Goal: Task Accomplishment & Management: Manage account settings

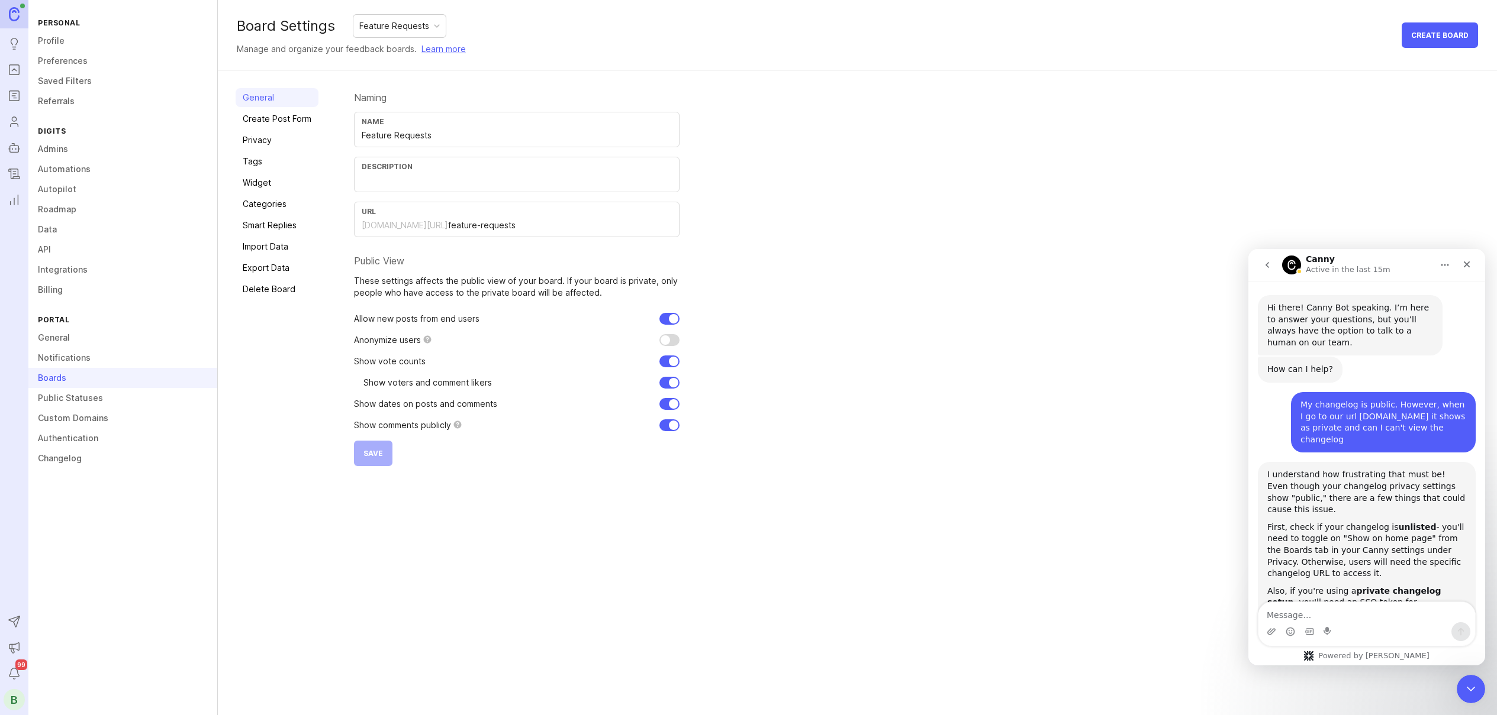
scroll to position [624, 0]
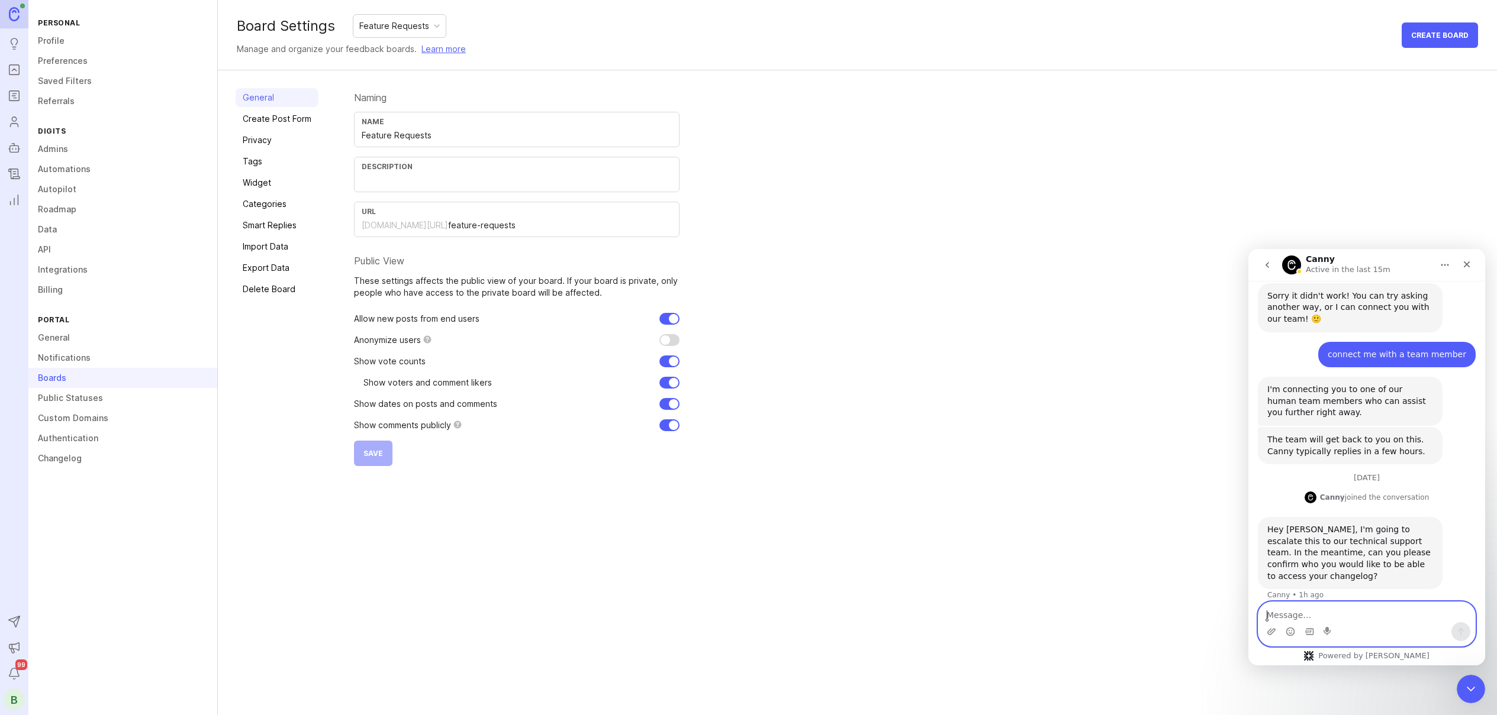
click at [1340, 616] on textarea "Message…" at bounding box center [1366, 612] width 217 height 20
click at [1373, 615] on textarea "The changlog should" at bounding box center [1366, 612] width 217 height 20
type textarea "The changelog should be public for anyone to view."
click at [1458, 614] on textarea "The changelog should be public for anyone to view." at bounding box center [1366, 607] width 217 height 32
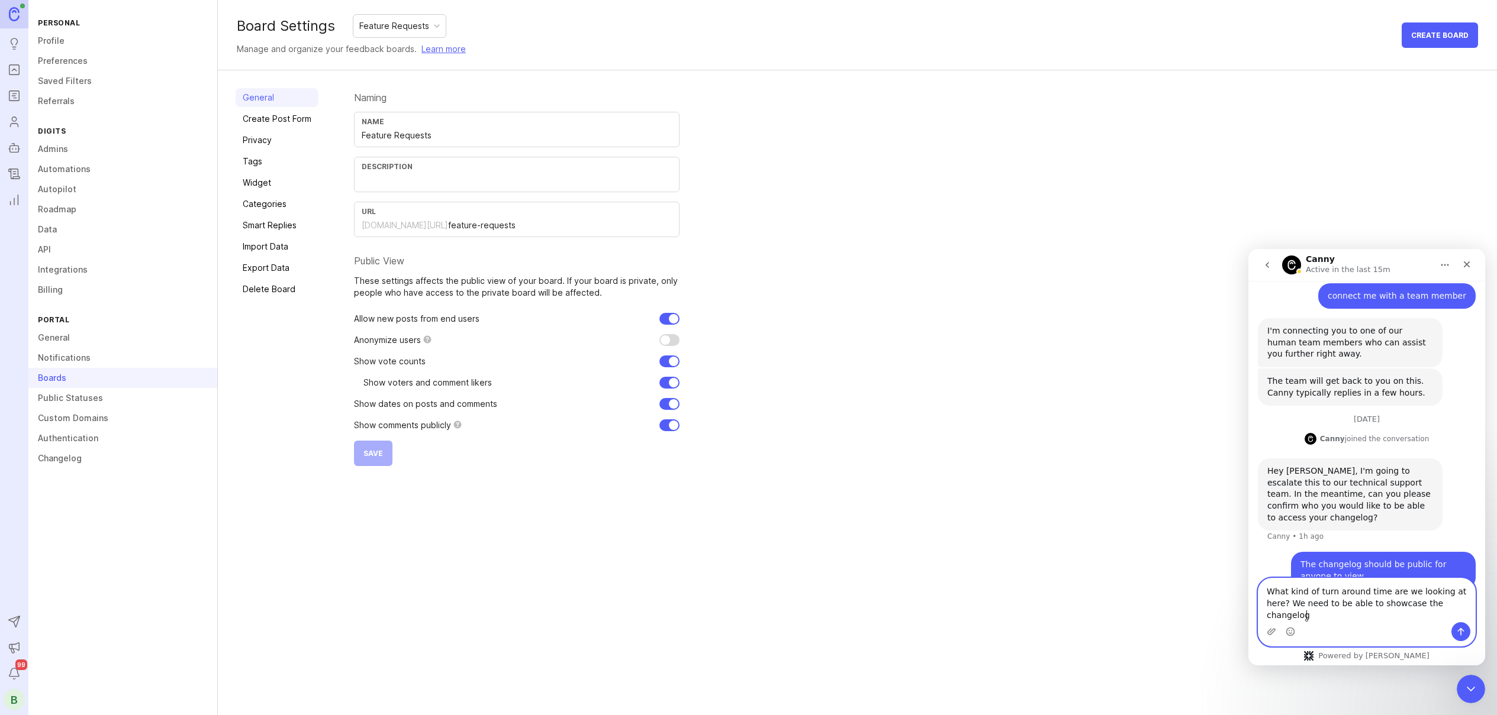
scroll to position [694, 0]
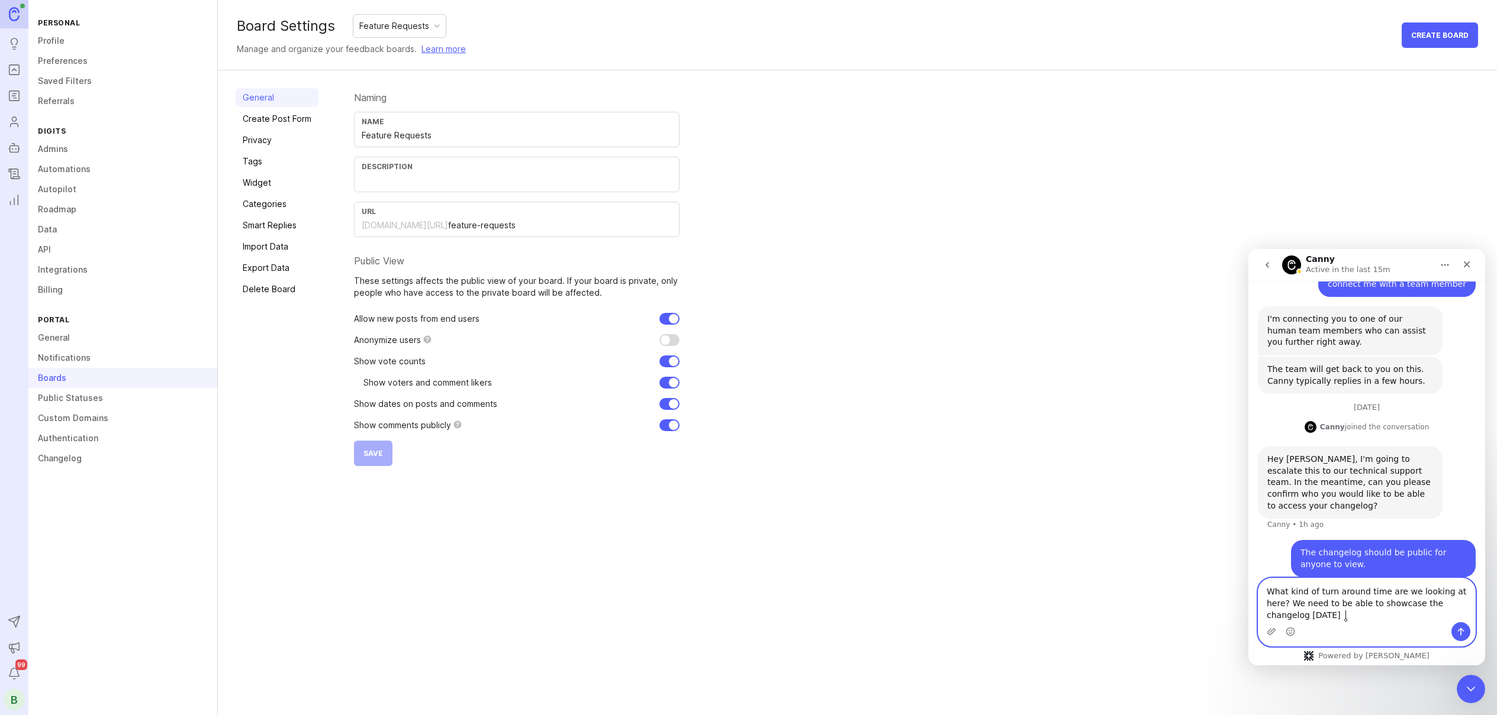
type textarea "What kind of turn around time are we looking at here? We need to be able to sho…"
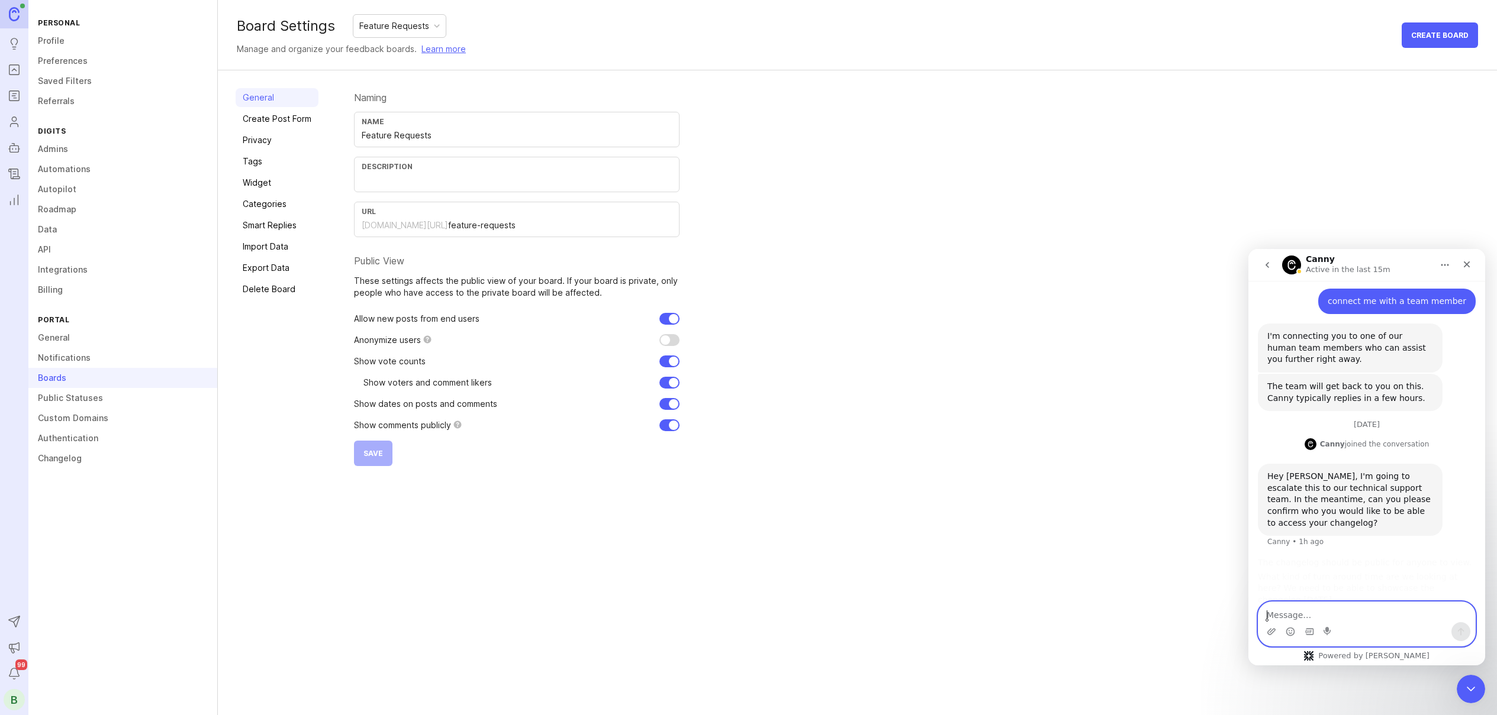
scroll to position [721, 0]
click at [415, 281] on p "These settings affects the public view of your board. If your board is private,…" at bounding box center [516, 287] width 325 height 24
click at [367, 262] on div "Public View" at bounding box center [516, 260] width 325 height 9
click at [354, 260] on div "Public View" at bounding box center [516, 260] width 325 height 9
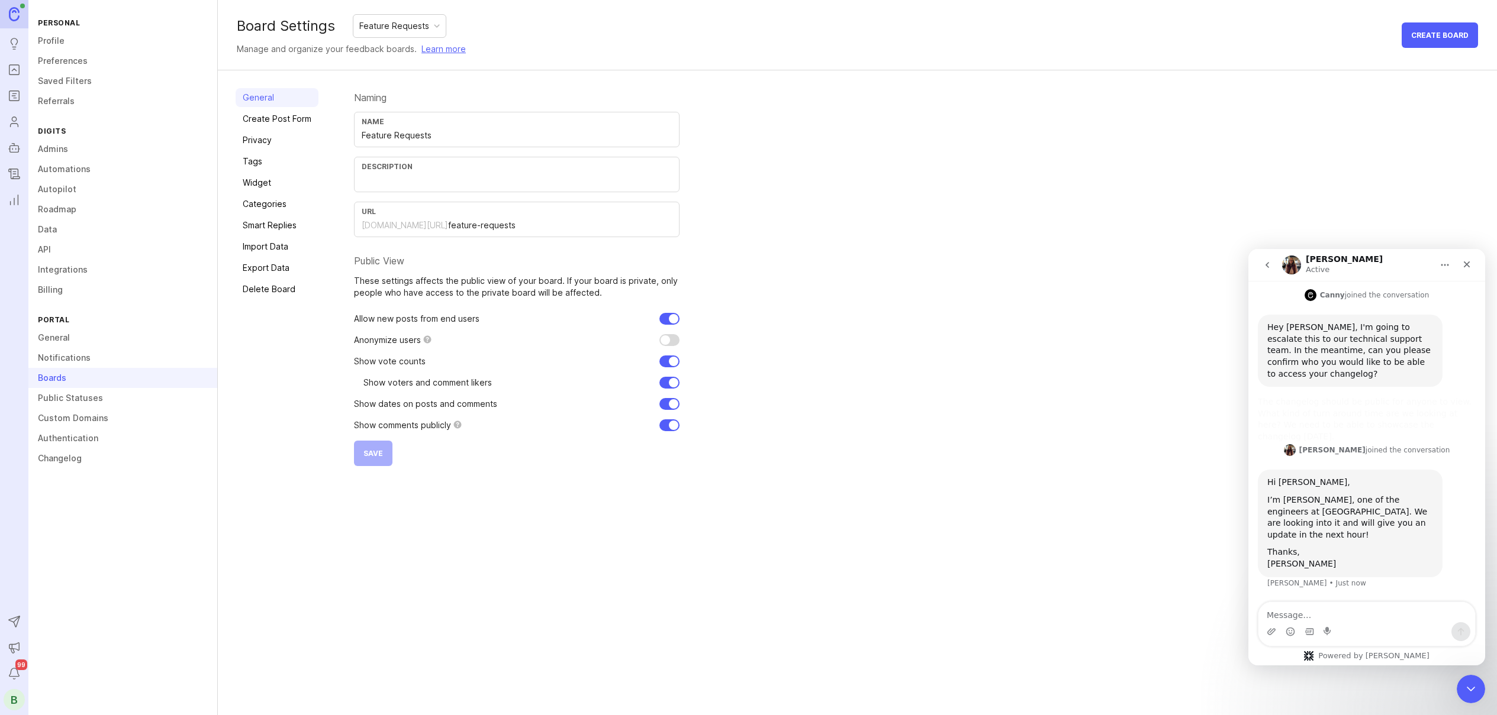
scroll to position [853, 0]
click at [1356, 618] on textarea "Message…" at bounding box center [1366, 612] width 217 height 20
type textarea "awesome thank you [PERSON_NAME]"
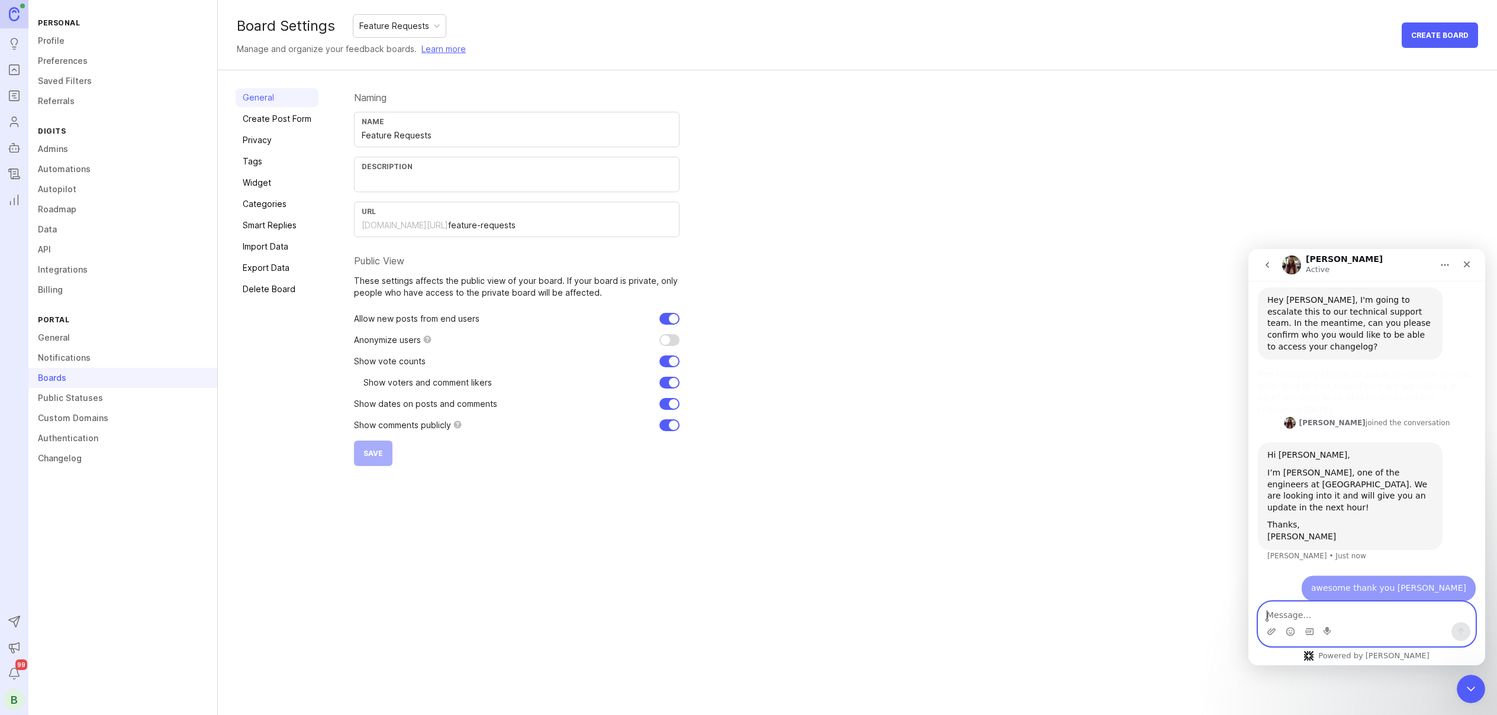
scroll to position [888, 0]
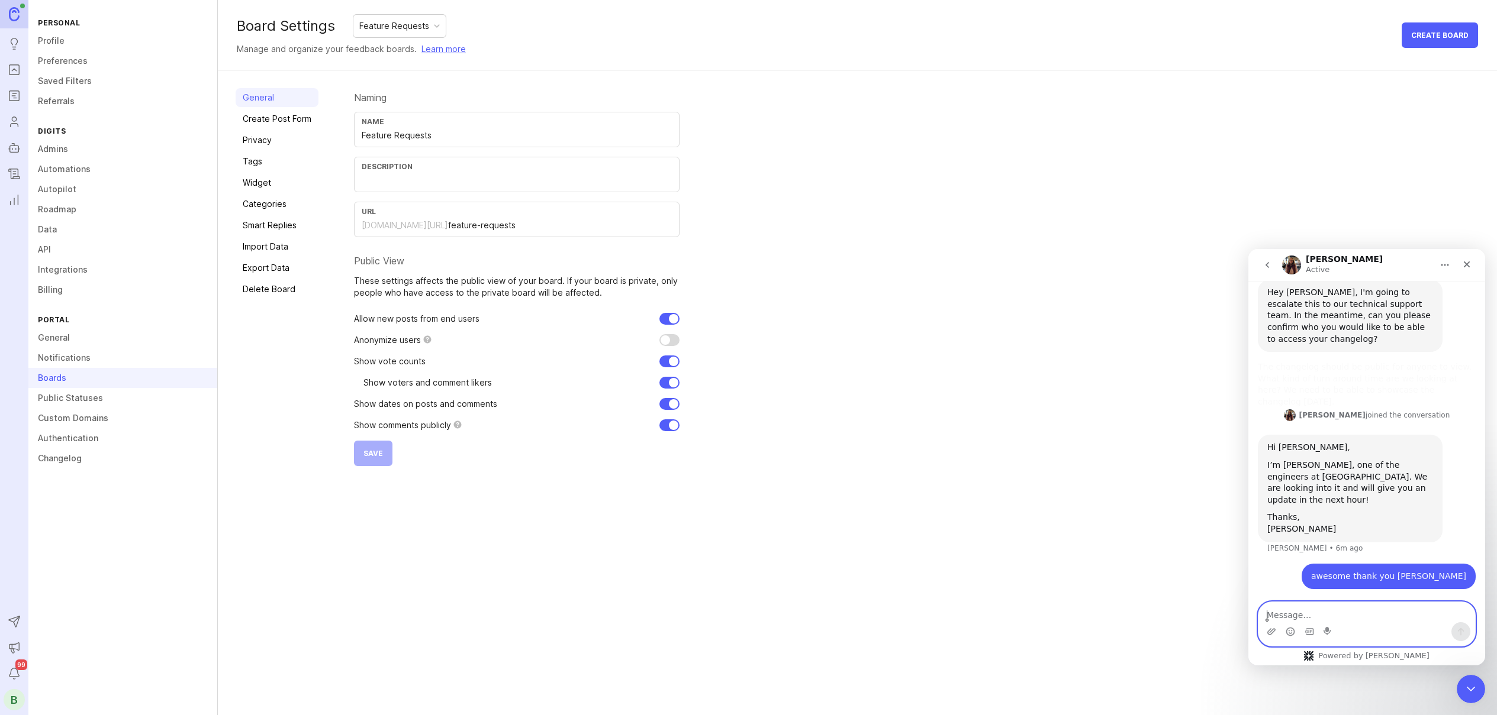
click at [1289, 612] on textarea "Message…" at bounding box center [1366, 612] width 217 height 20
type textarea "K"
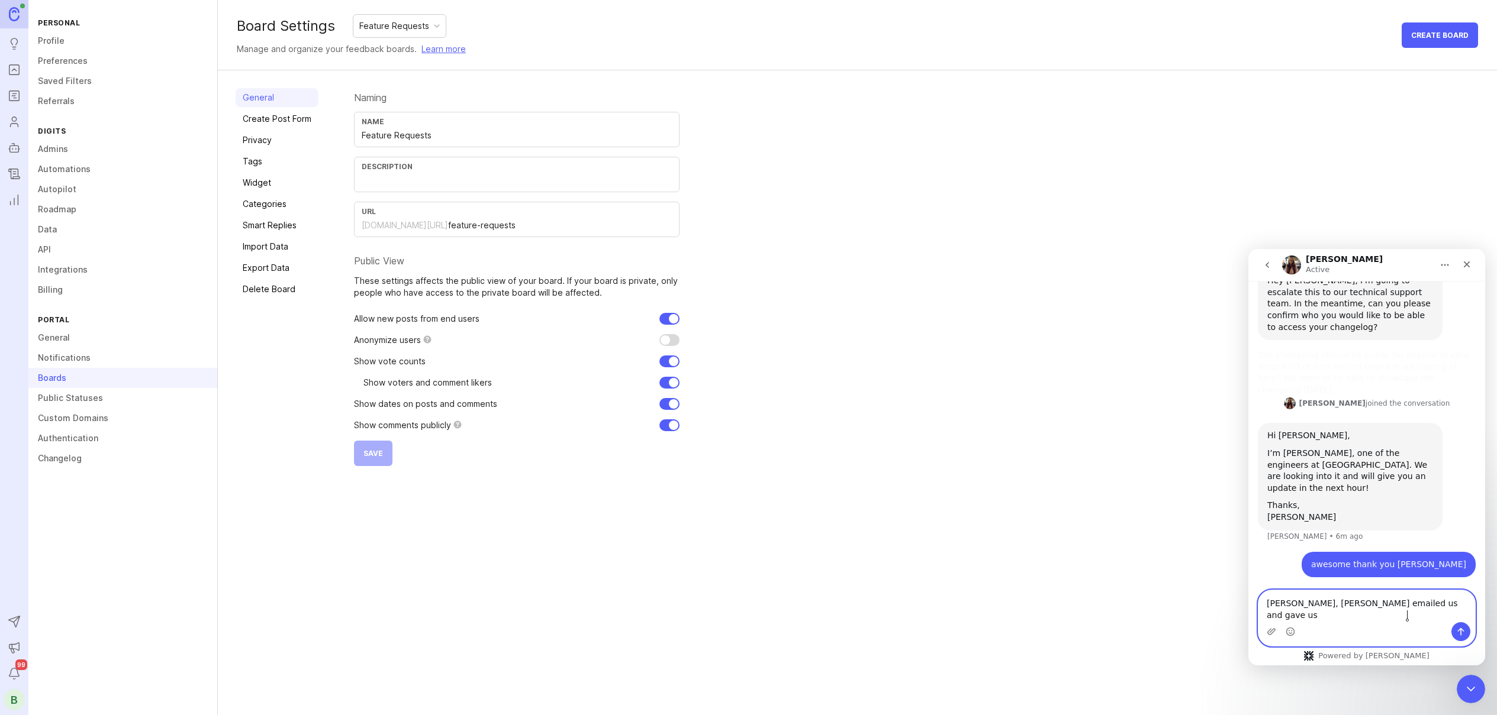
paste textarea "527405"
paste textarea "[URL][DOMAIN_NAME]"
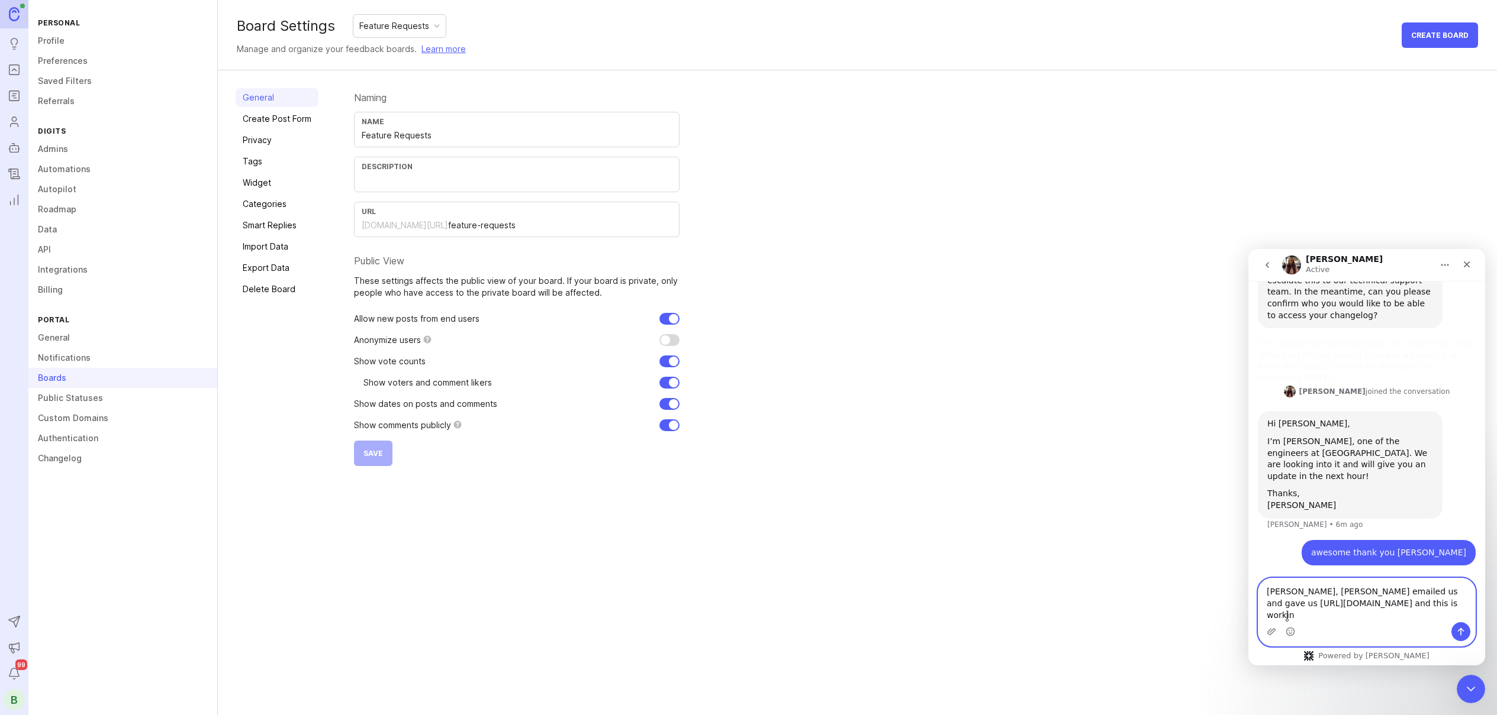
type textarea "[PERSON_NAME], [PERSON_NAME] emailed us and gave us [URL][DOMAIN_NAME] and this…"
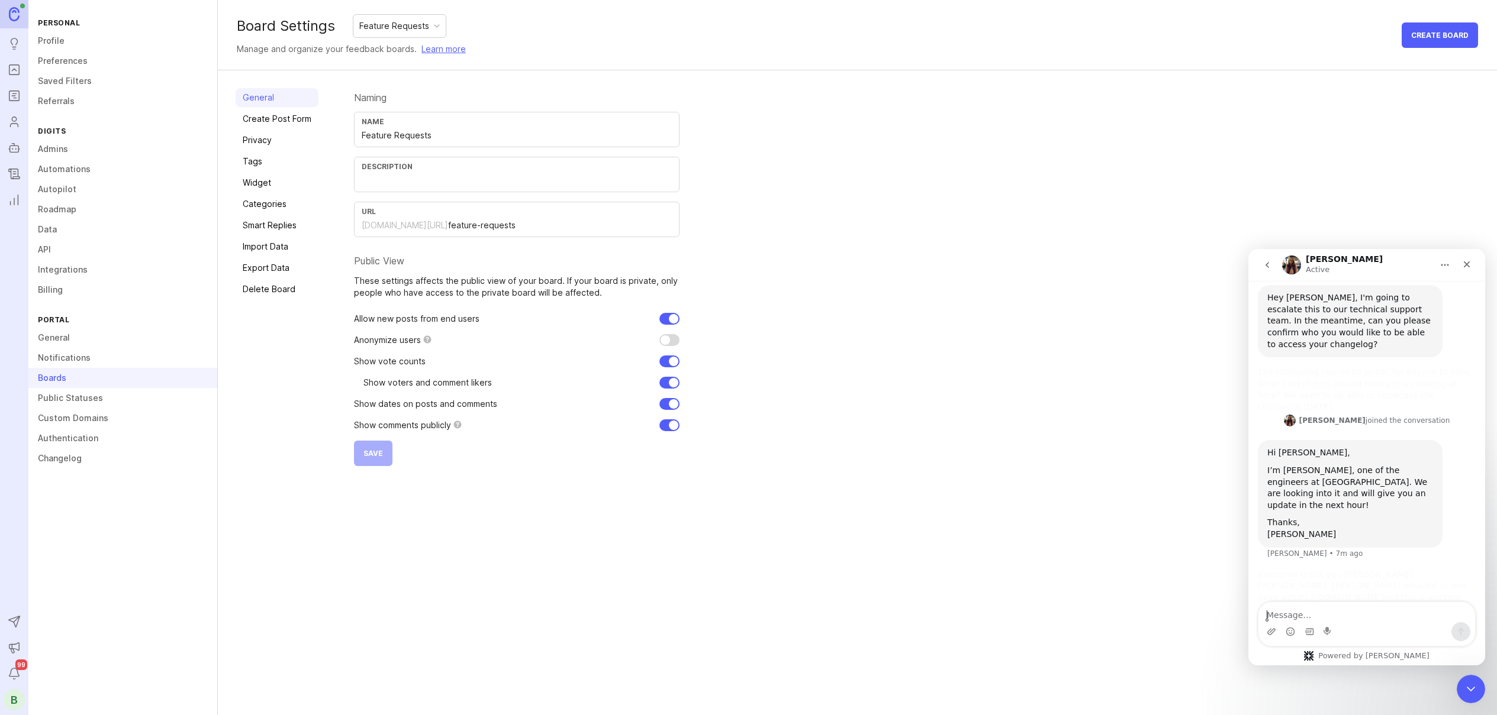
click at [54, 338] on link "General" at bounding box center [122, 338] width 189 height 20
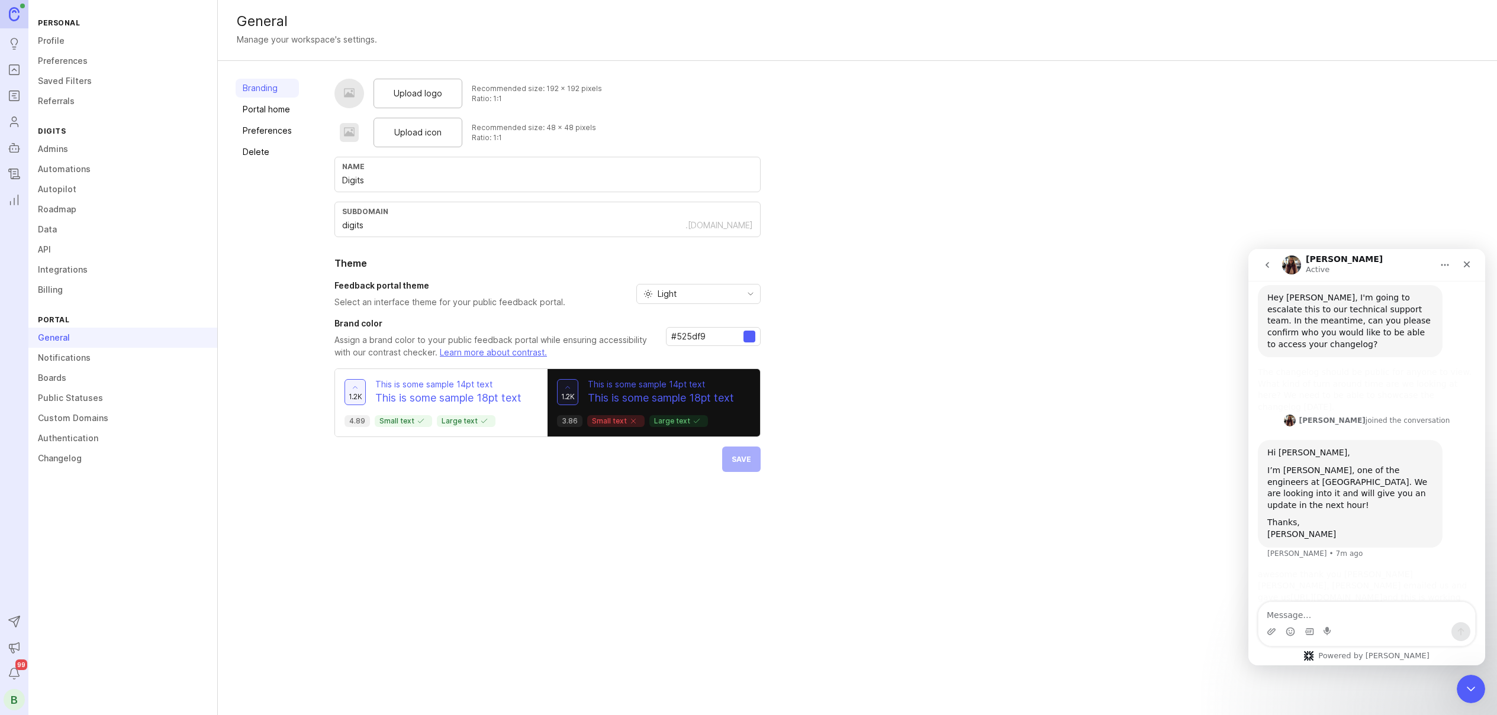
click at [389, 521] on div "General Manage your workspace's settings. Branding Portal home Preferences Dele…" at bounding box center [857, 357] width 1279 height 715
click at [394, 97] on span "Upload logo" at bounding box center [418, 93] width 49 height 13
click at [414, 124] on div "Upload icon" at bounding box center [417, 133] width 89 height 30
click at [729, 463] on button "Save" at bounding box center [741, 459] width 38 height 25
click at [1469, 264] on icon "Close" at bounding box center [1466, 264] width 9 height 9
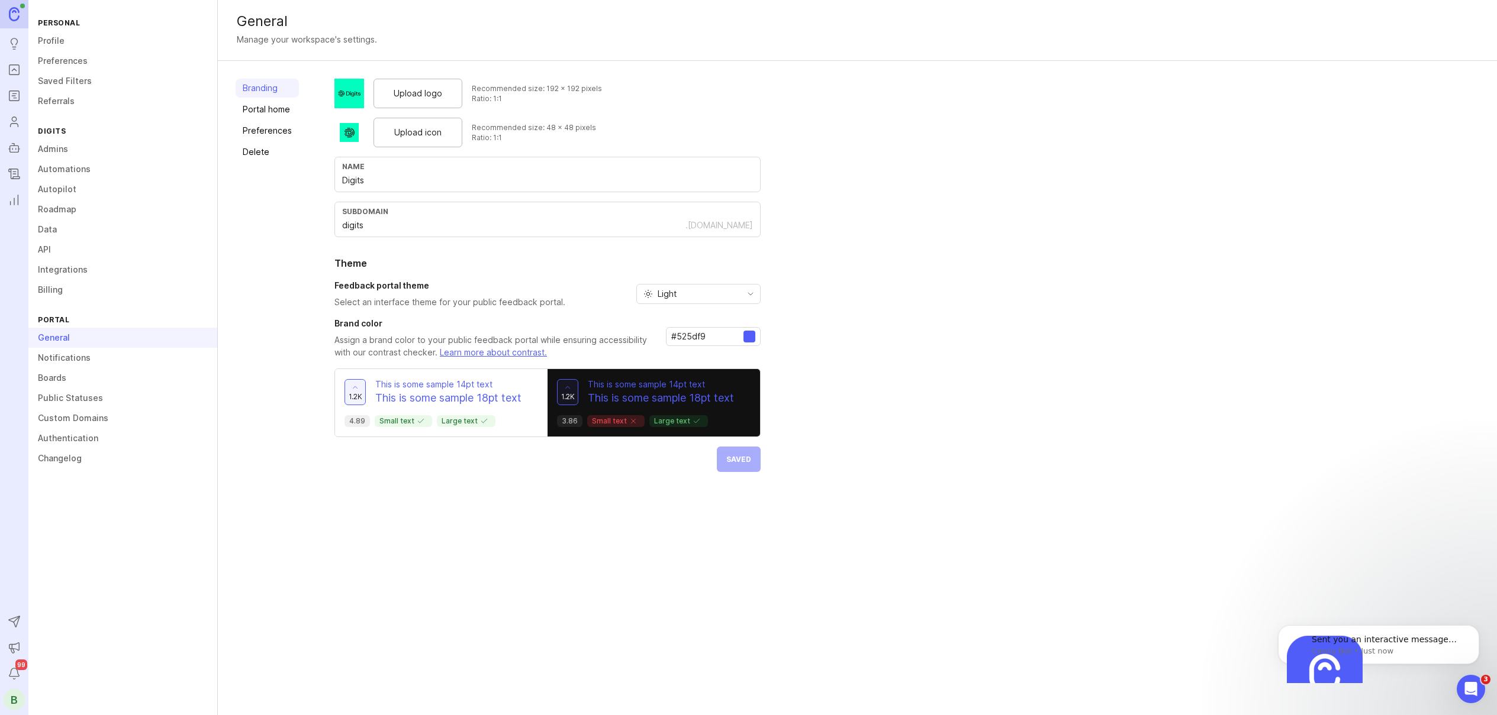
scroll to position [1170, 0]
click at [365, 173] on div "Name Digits" at bounding box center [547, 175] width 426 height 36
type input "D"
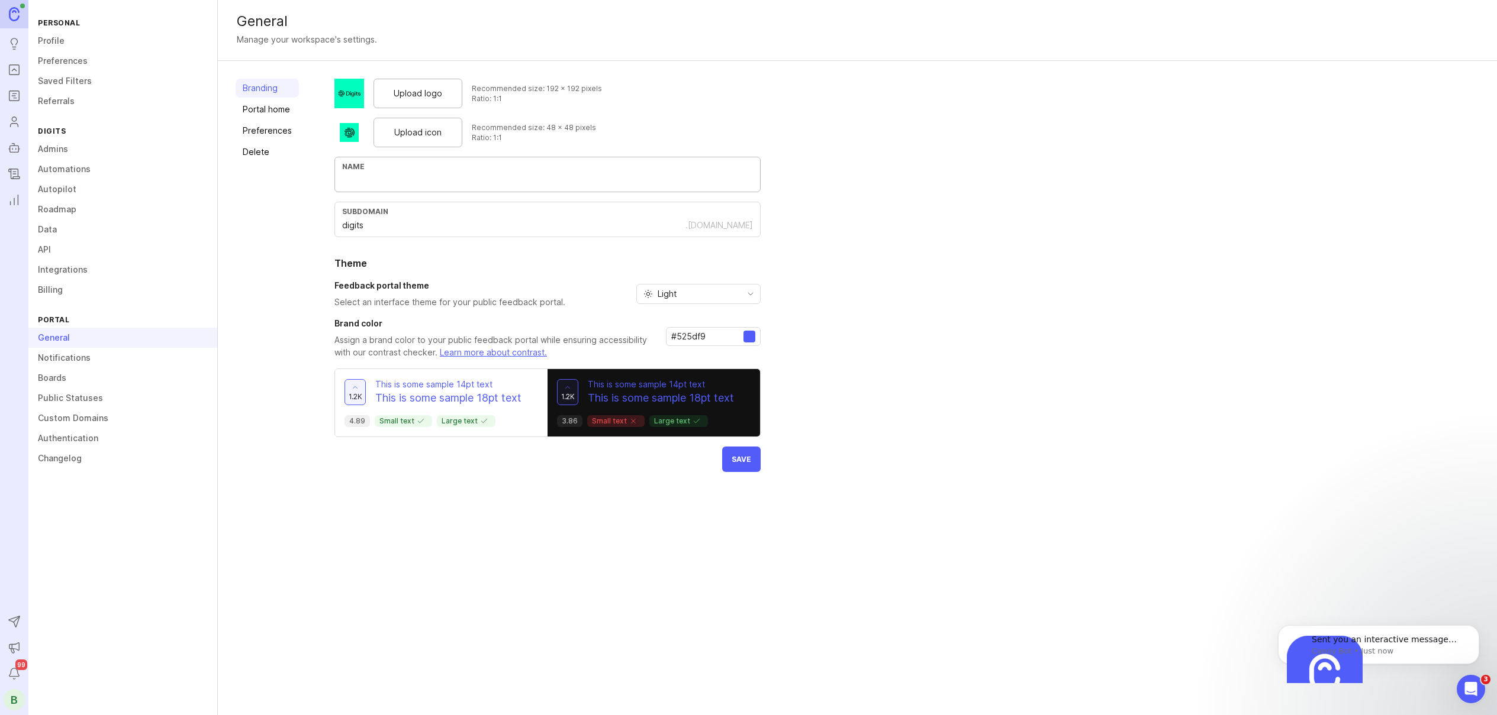
click at [729, 457] on button "Save" at bounding box center [741, 459] width 38 height 25
click at [356, 185] on input "text" at bounding box center [547, 180] width 411 height 13
type input "Digits"
click at [733, 495] on button "Save" at bounding box center [741, 488] width 38 height 25
click at [417, 89] on span "Upload logo" at bounding box center [418, 93] width 49 height 13
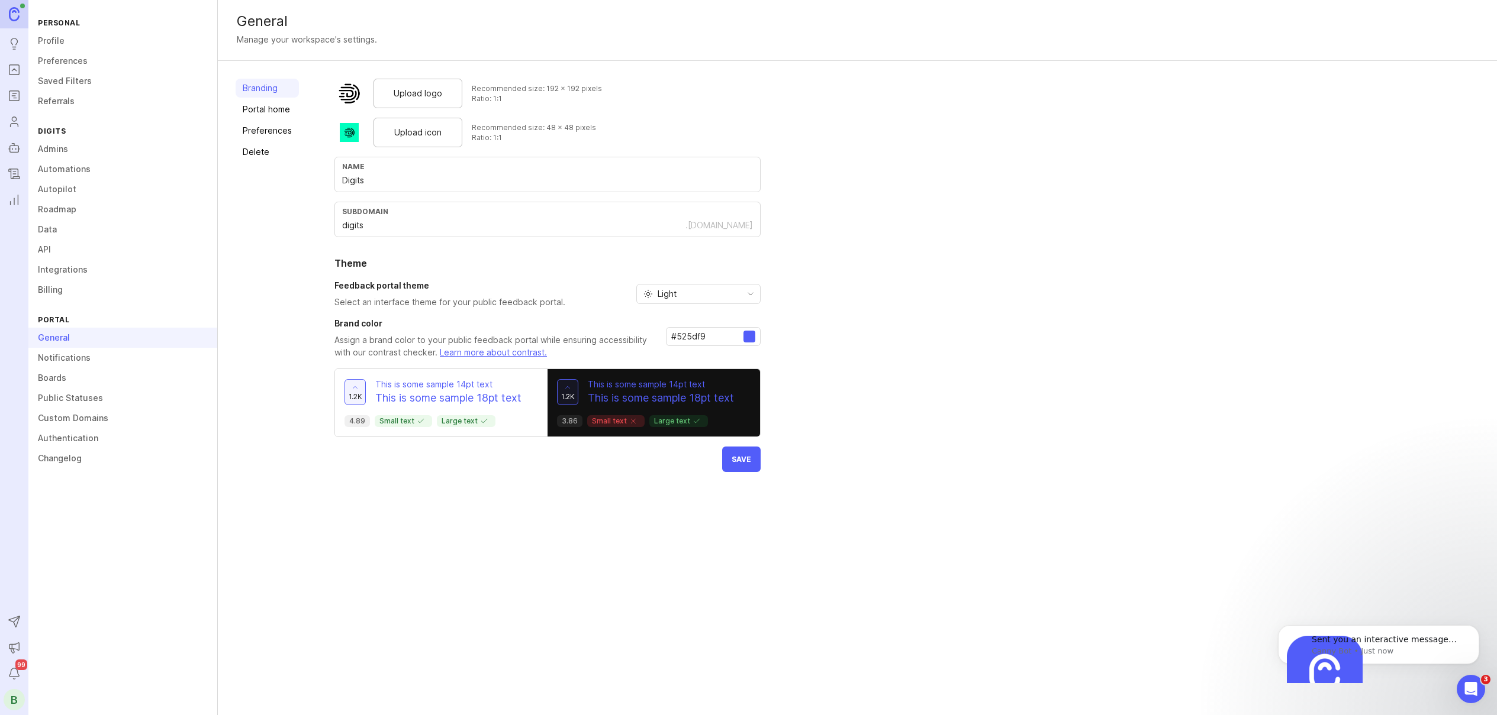
click at [739, 467] on button "Save" at bounding box center [741, 459] width 38 height 25
click at [77, 354] on link "Notifications" at bounding box center [122, 358] width 189 height 20
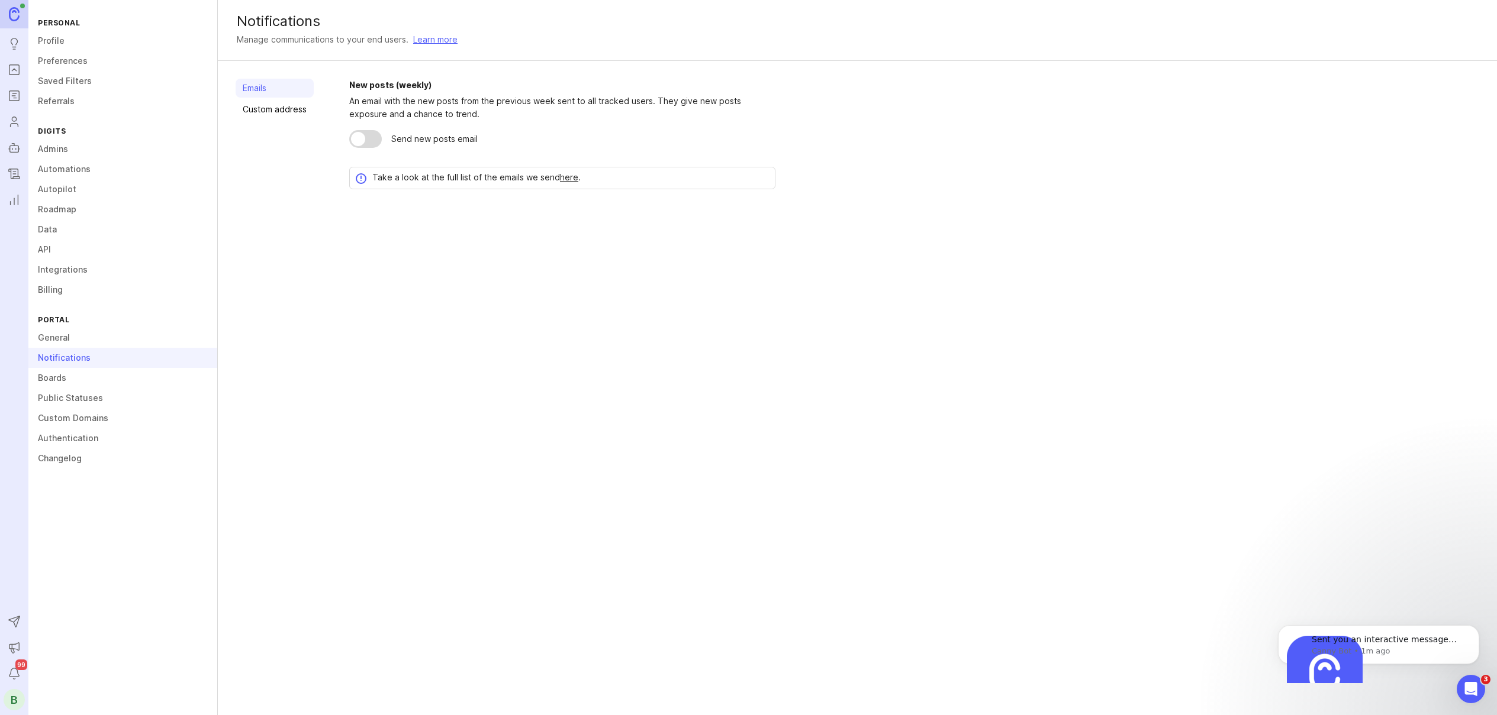
click at [64, 373] on link "Boards" at bounding box center [122, 378] width 189 height 20
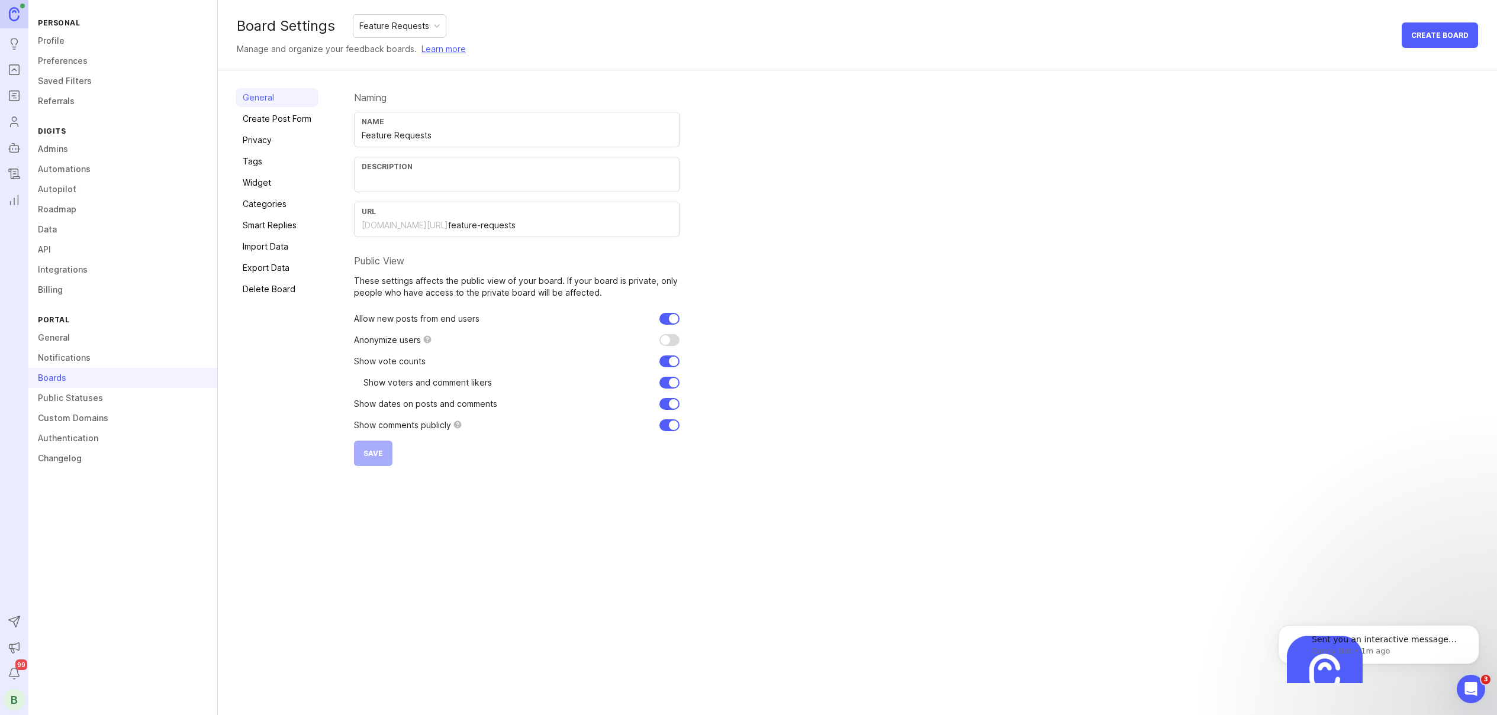
click at [66, 399] on link "Public Statuses" at bounding box center [122, 398] width 189 height 20
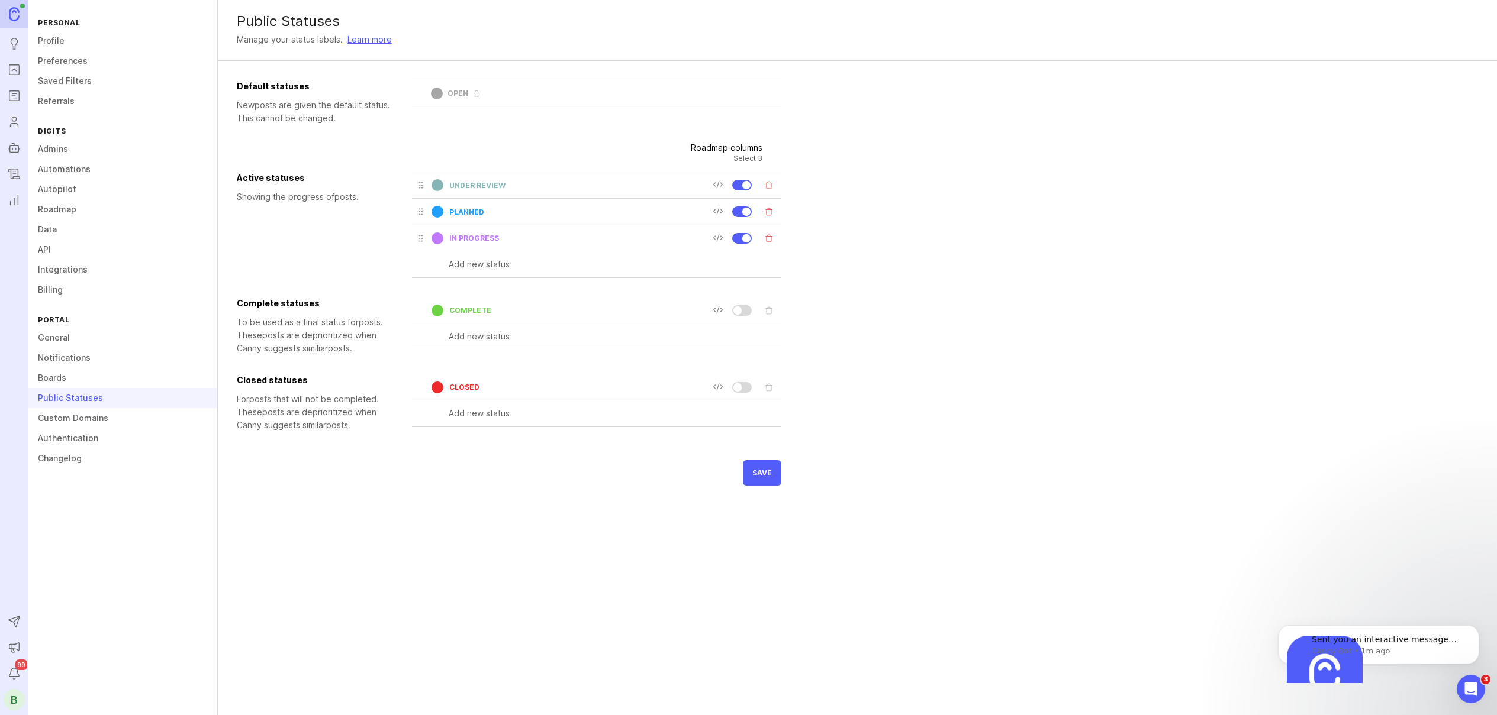
click at [66, 411] on link "Custom Domains" at bounding box center [122, 418] width 189 height 20
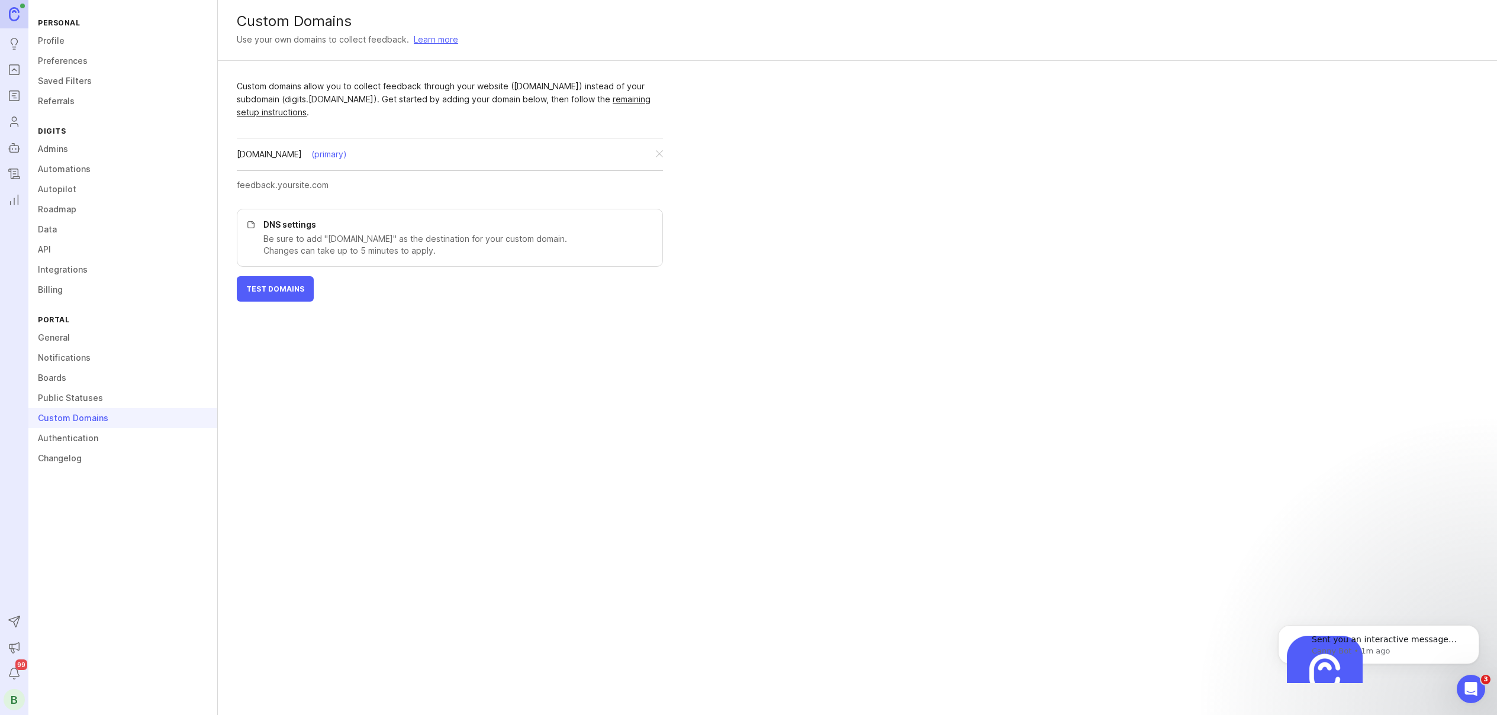
click at [67, 431] on link "Authentication" at bounding box center [122, 438] width 189 height 20
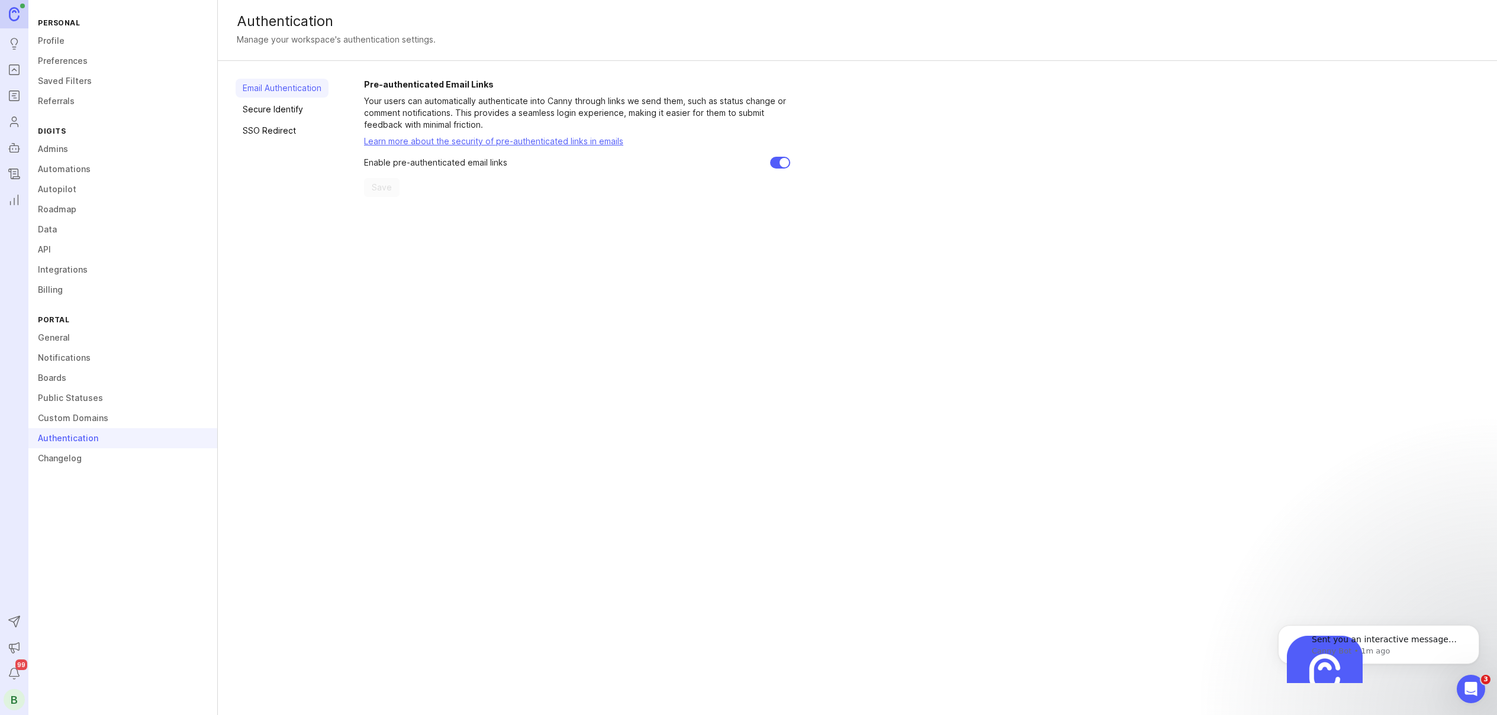
click at [63, 458] on link "Changelog" at bounding box center [122, 459] width 189 height 20
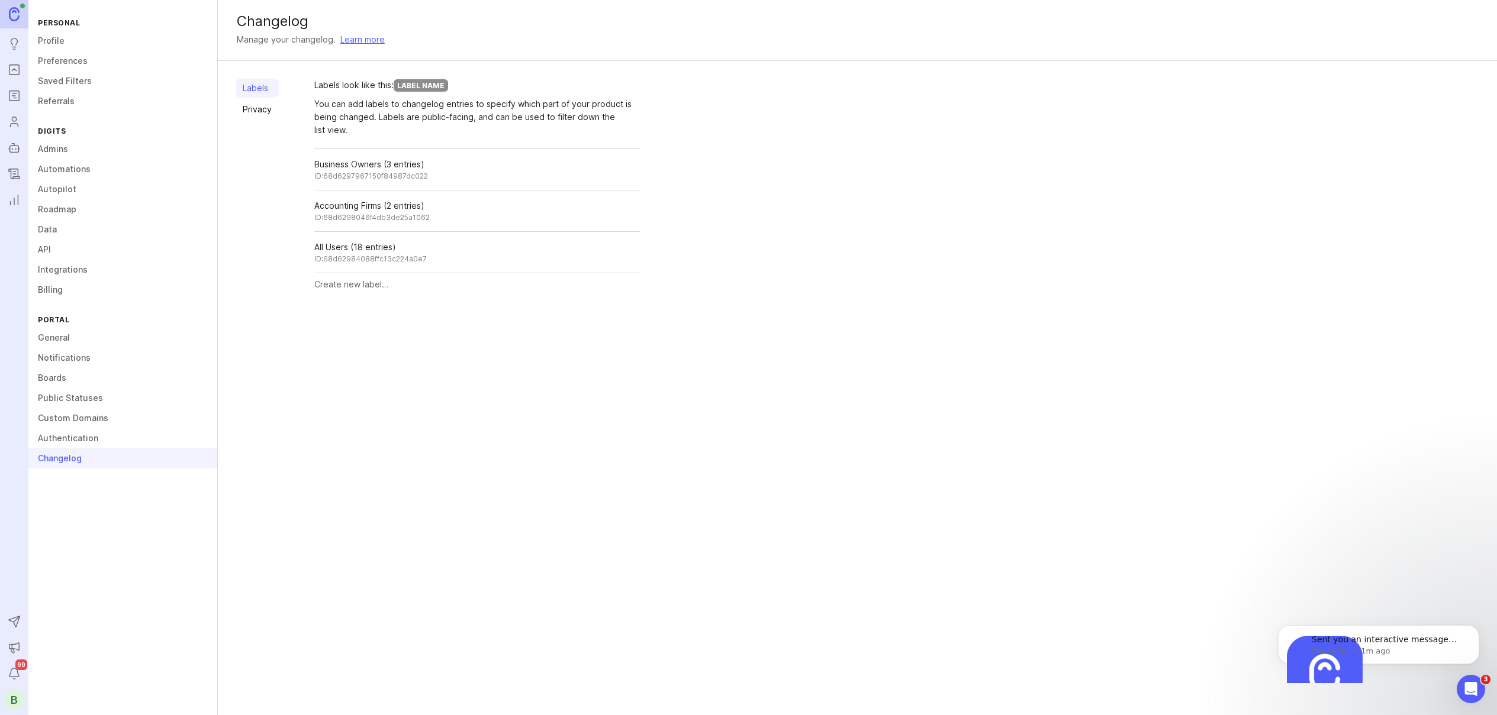
click at [63, 47] on link "Profile" at bounding box center [122, 41] width 189 height 20
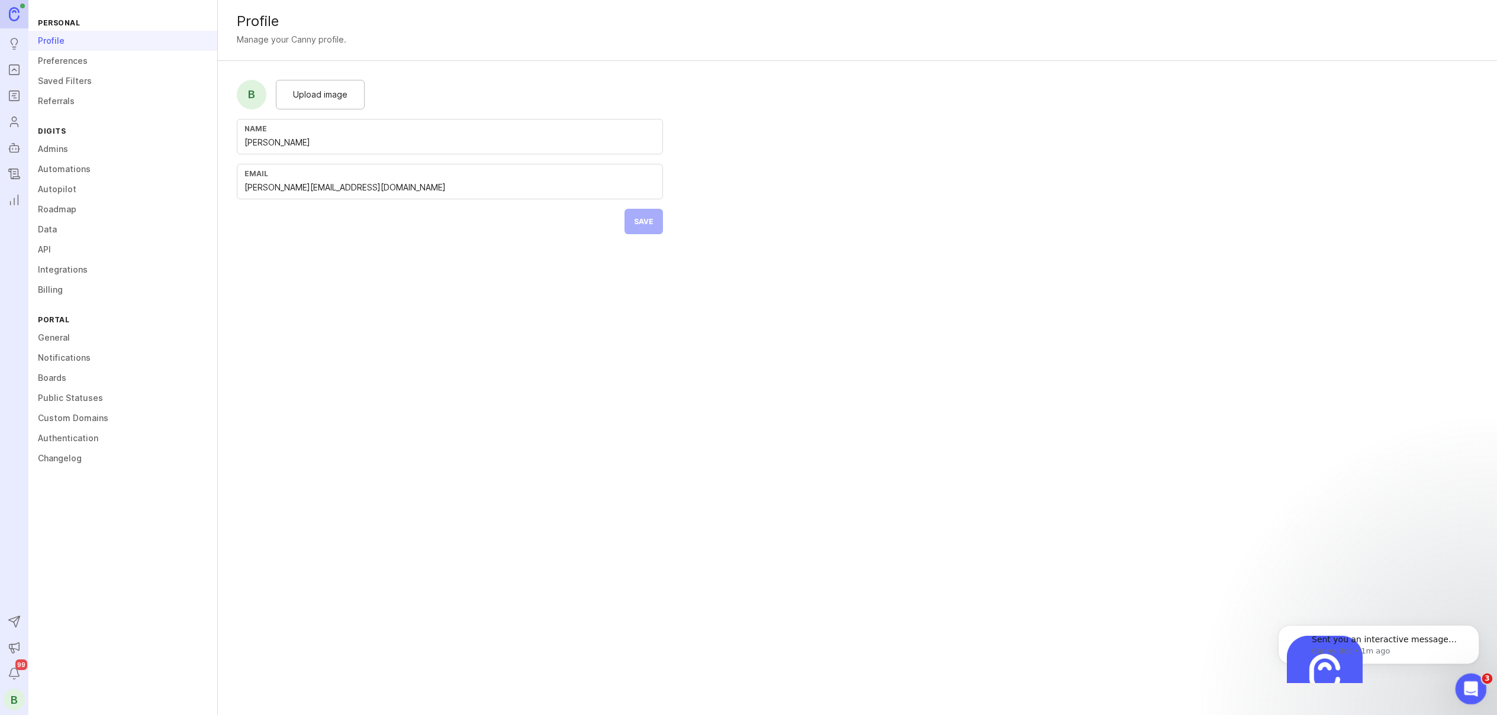
click at [1456, 684] on div "Open Intercom Messenger" at bounding box center [1468, 687] width 39 height 39
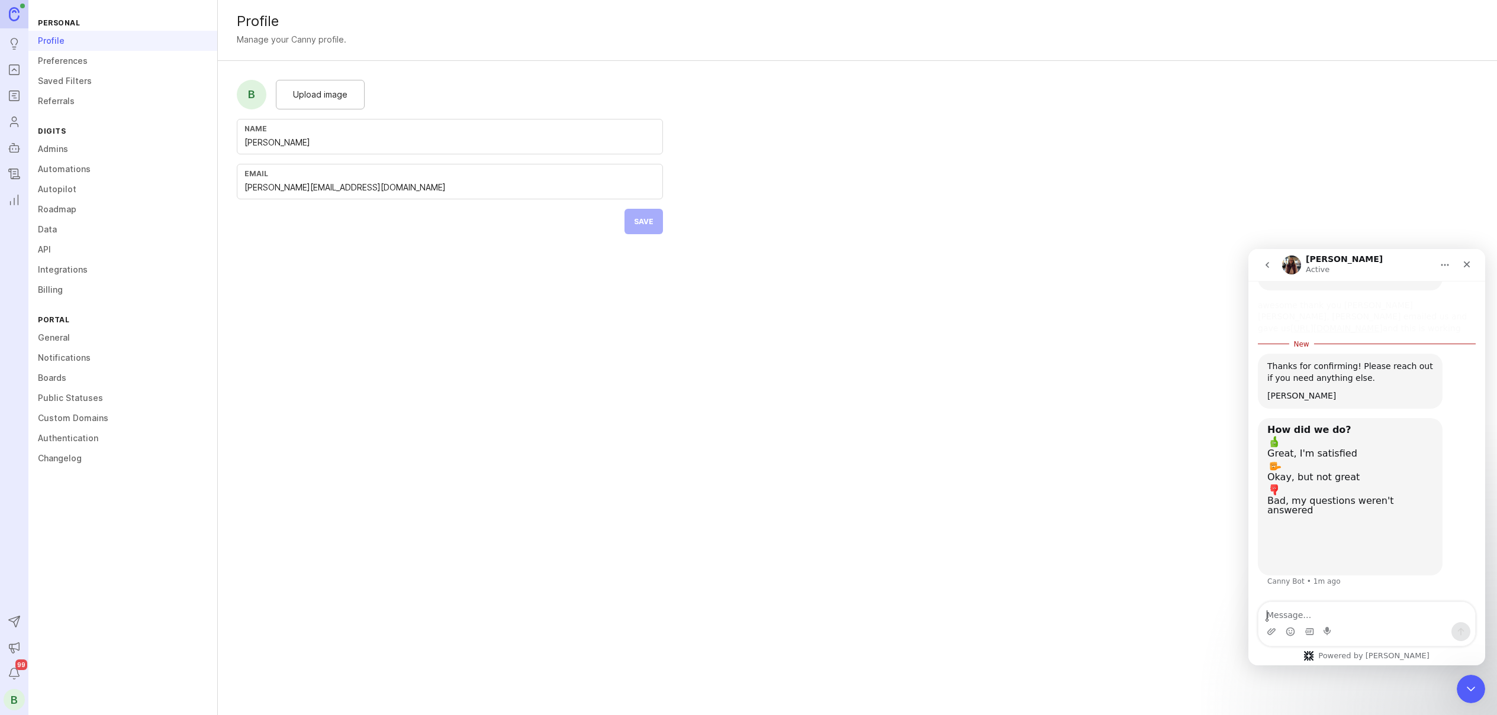
scroll to position [1189, 0]
click at [1328, 459] on div "Great, I'm satisfied" at bounding box center [1350, 447] width 166 height 24
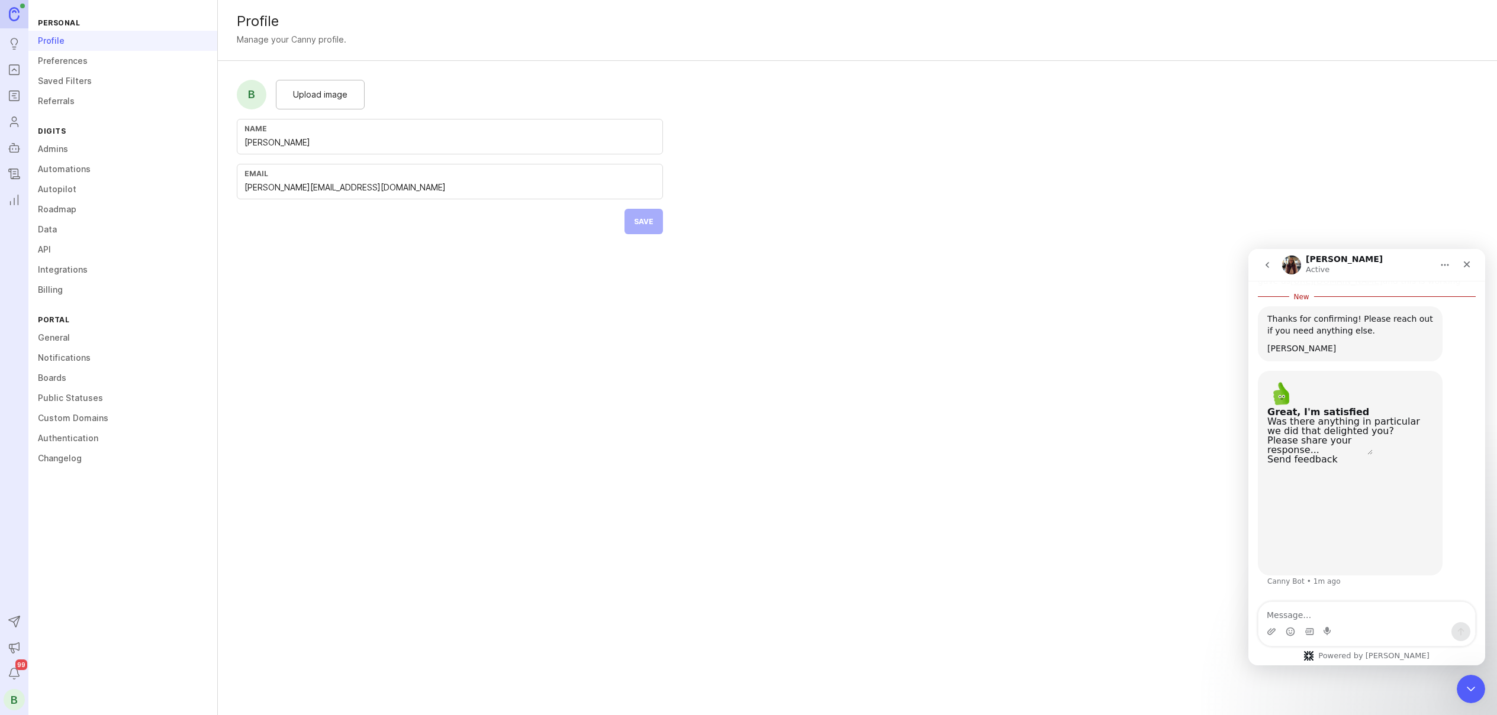
scroll to position [1237, 0]
